Goal: Task Accomplishment & Management: Manage account settings

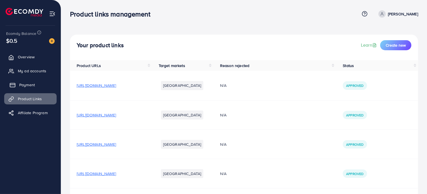
click at [32, 85] on span "Payment" at bounding box center [27, 85] width 16 height 6
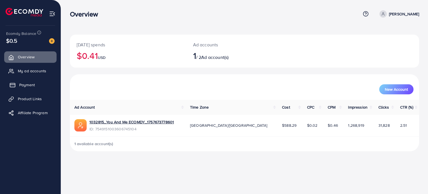
click at [32, 88] on link "Payment" at bounding box center [30, 84] width 52 height 11
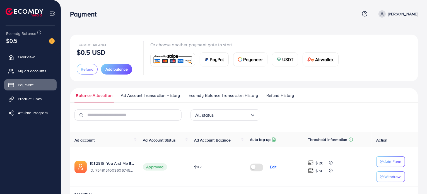
click at [258, 168] on label at bounding box center [258, 166] width 16 height 6
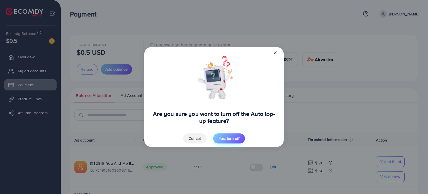
click at [231, 138] on span "Yes, turn off" at bounding box center [229, 139] width 21 height 6
